Goal: Answer question/provide support: Share knowledge or assist other users

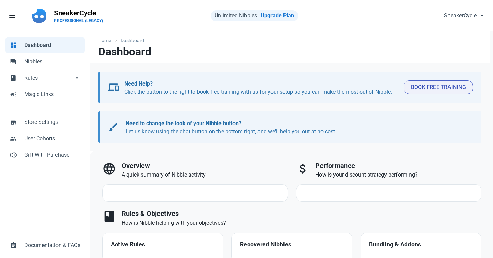
select select "7d"
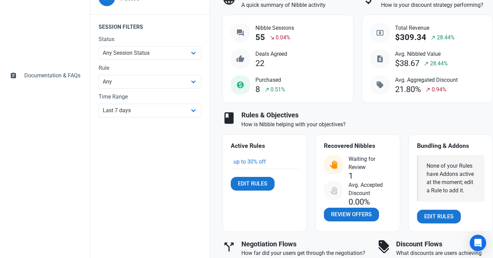
scroll to position [209, 0]
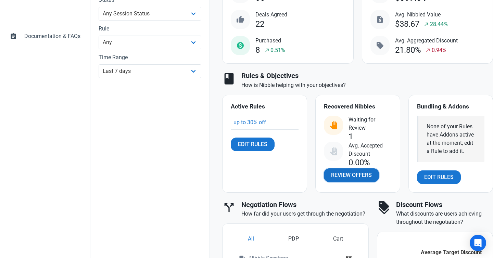
click at [354, 175] on span "Review Offers" at bounding box center [351, 175] width 41 height 8
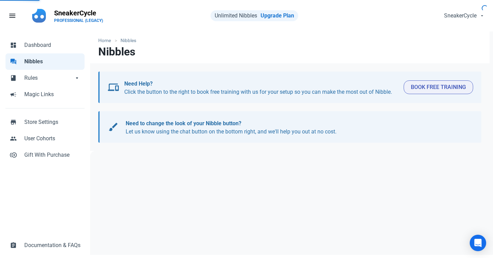
select select "user_offer_available"
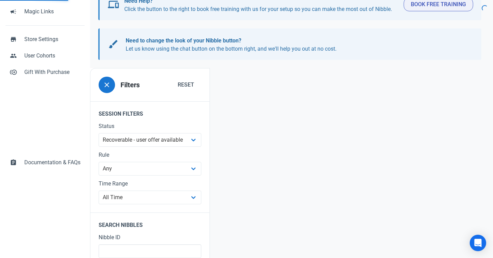
scroll to position [64, 0]
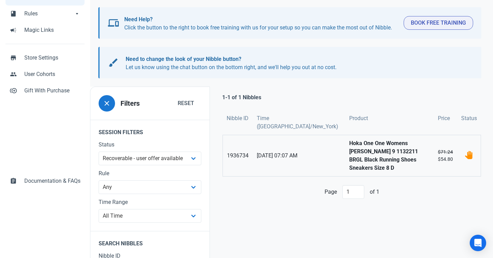
click at [349, 148] on strong "Hoka One One Womens [PERSON_NAME] 9 1132211 BRGL Black Running Shoes Sneakers S…" at bounding box center [389, 155] width 80 height 33
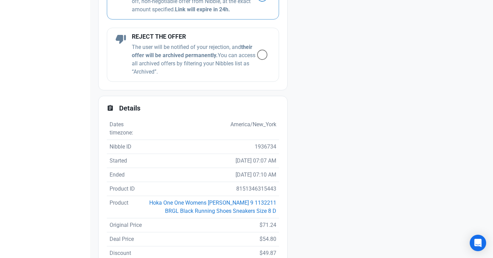
scroll to position [480, 0]
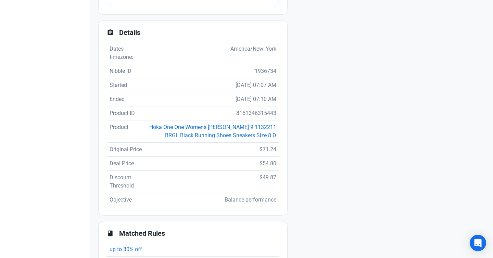
click at [234, 130] on td "Hoka One One Womens [PERSON_NAME] 9 1132211 BRGL Black Running Shoes Sneakers S…" at bounding box center [212, 131] width 133 height 22
click at [233, 127] on link "Hoka One One Womens [PERSON_NAME] 9 1132211 BRGL Black Running Shoes Sneakers S…" at bounding box center [212, 131] width 127 height 15
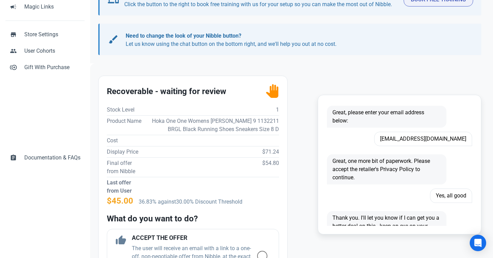
scroll to position [593, 0]
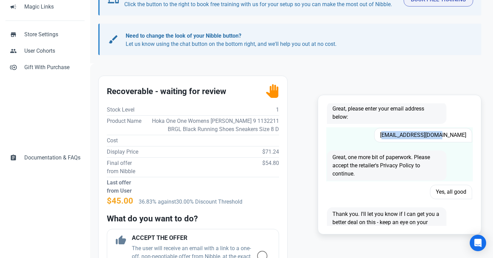
drag, startPoint x: 407, startPoint y: 137, endPoint x: 467, endPoint y: 137, distance: 59.9
click at [467, 137] on span "[EMAIL_ADDRESS][DOMAIN_NAME]" at bounding box center [423, 135] width 98 height 14
copy span "[EMAIL_ADDRESS][DOMAIN_NAME]"
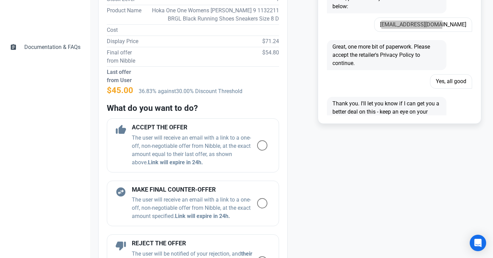
scroll to position [212, 0]
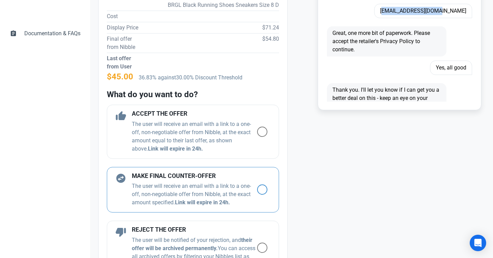
click at [263, 189] on span at bounding box center [262, 189] width 10 height 10
click at [261, 189] on input "radio" at bounding box center [259, 190] width 4 height 4
radio input "true"
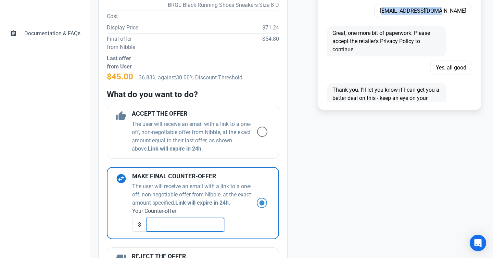
click at [191, 225] on input "text" at bounding box center [185, 225] width 78 height 14
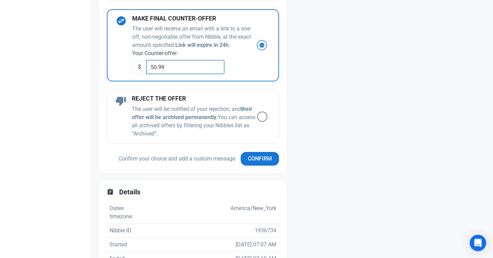
scroll to position [383, 0]
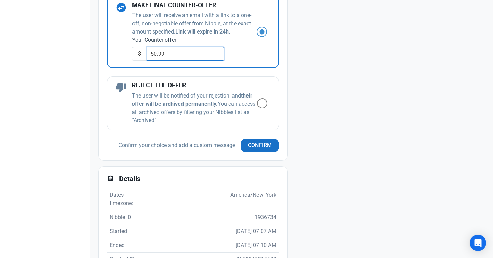
type input "50.99"
click at [249, 143] on span "Confirm" at bounding box center [260, 145] width 24 height 8
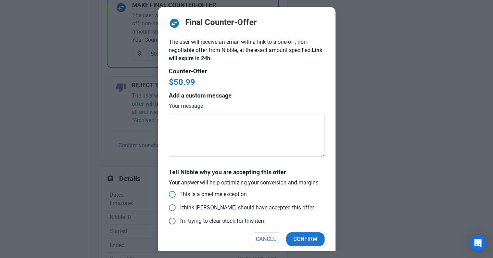
click at [174, 193] on span at bounding box center [172, 194] width 7 height 7
click at [173, 193] on input "This is a one-time exception" at bounding box center [171, 194] width 4 height 4
radio input "true"
click at [309, 235] on span "Confirm" at bounding box center [305, 239] width 24 height 8
